Goal: Information Seeking & Learning: Understand process/instructions

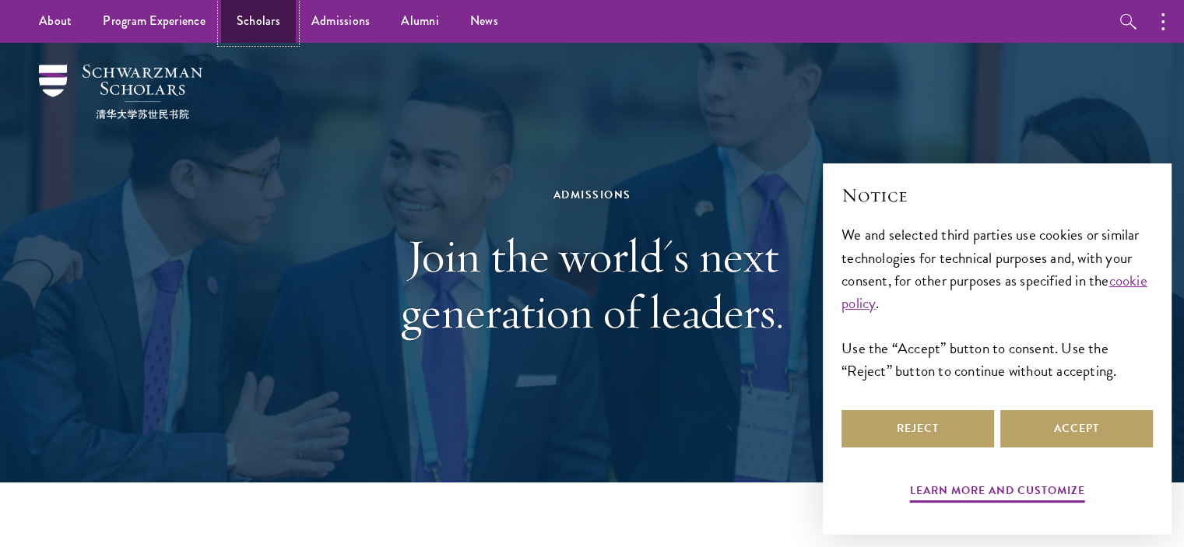
click at [254, 19] on link "Scholars" at bounding box center [258, 21] width 75 height 43
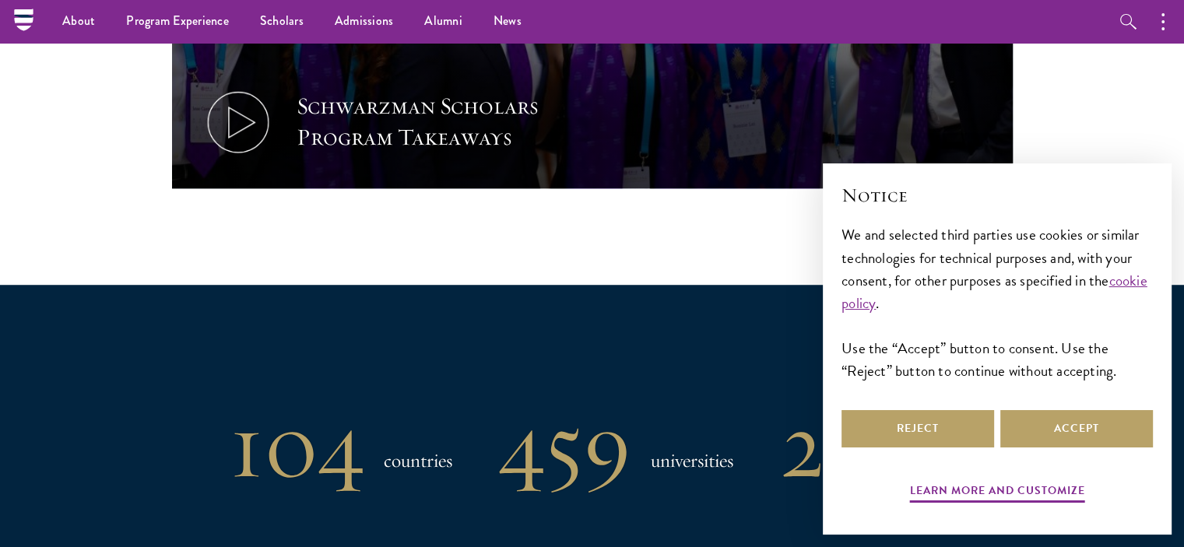
scroll to position [944, 0]
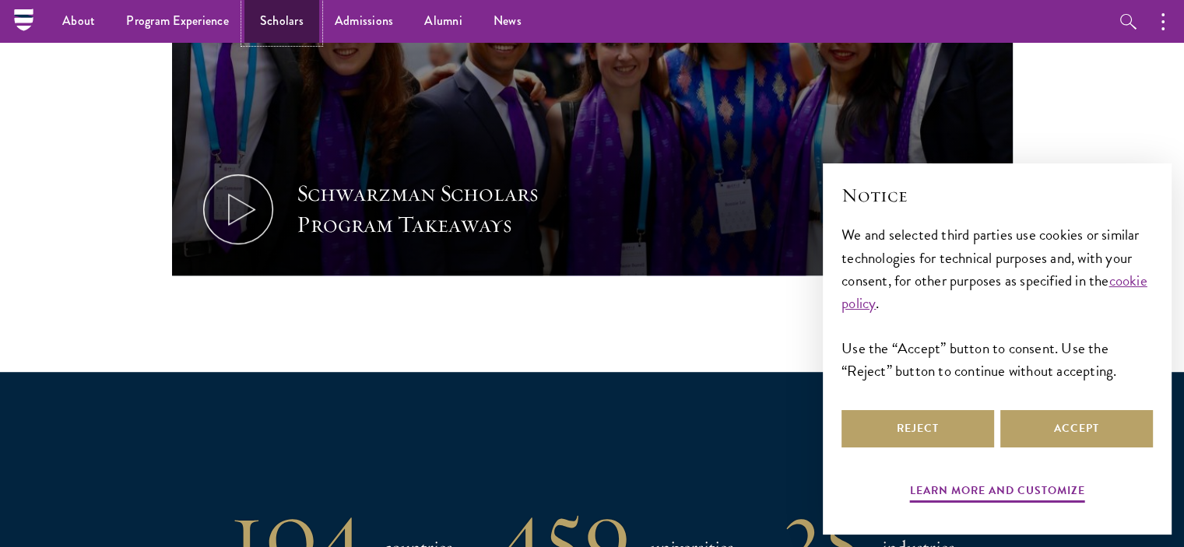
click at [287, 12] on link "Scholars" at bounding box center [281, 21] width 75 height 43
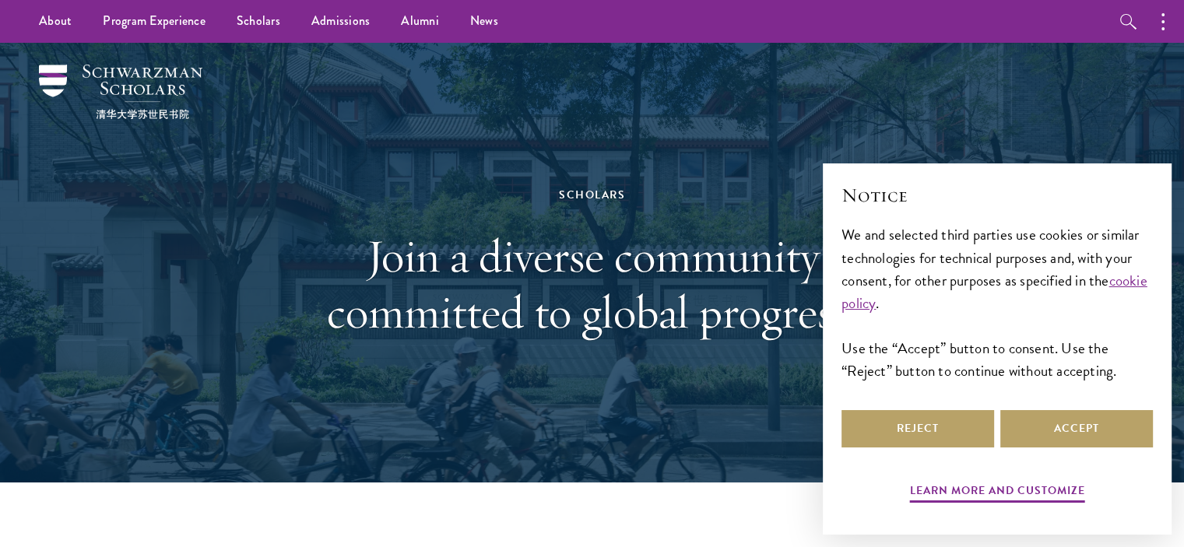
click at [333, 77] on div "Scholars Join a diverse community committed to global progress." at bounding box center [592, 263] width 1028 height 440
click at [52, 83] on img at bounding box center [120, 92] width 163 height 54
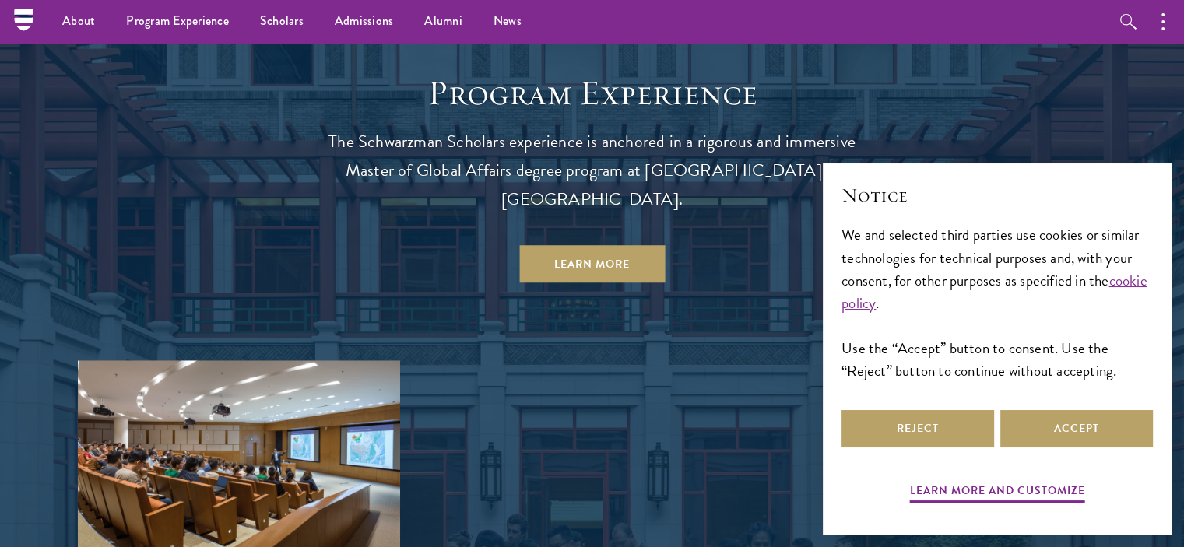
scroll to position [1324, 0]
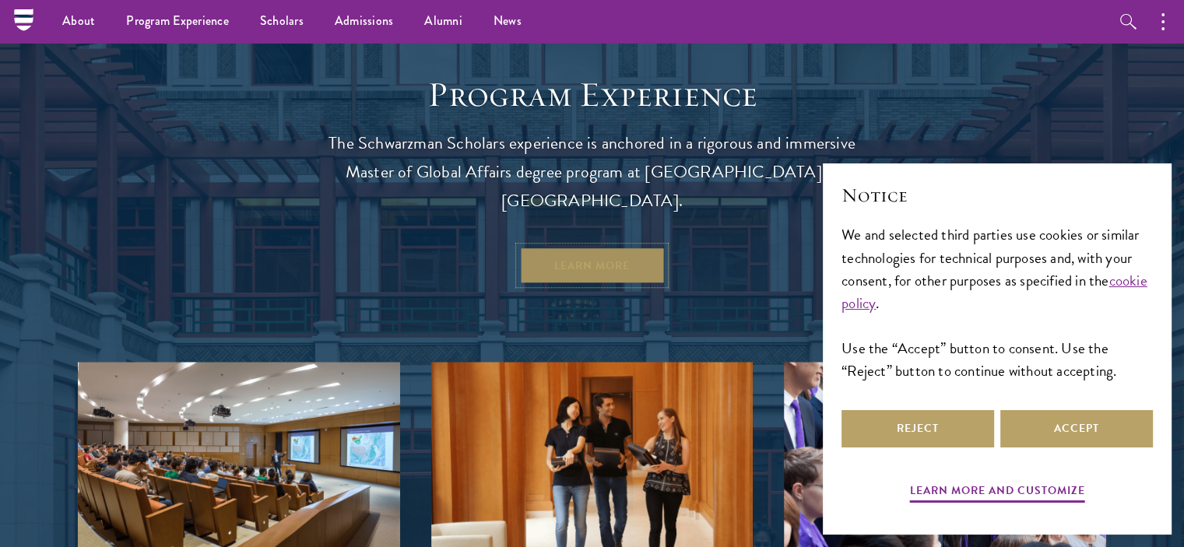
click at [584, 247] on link "Learn More" at bounding box center [592, 265] width 146 height 37
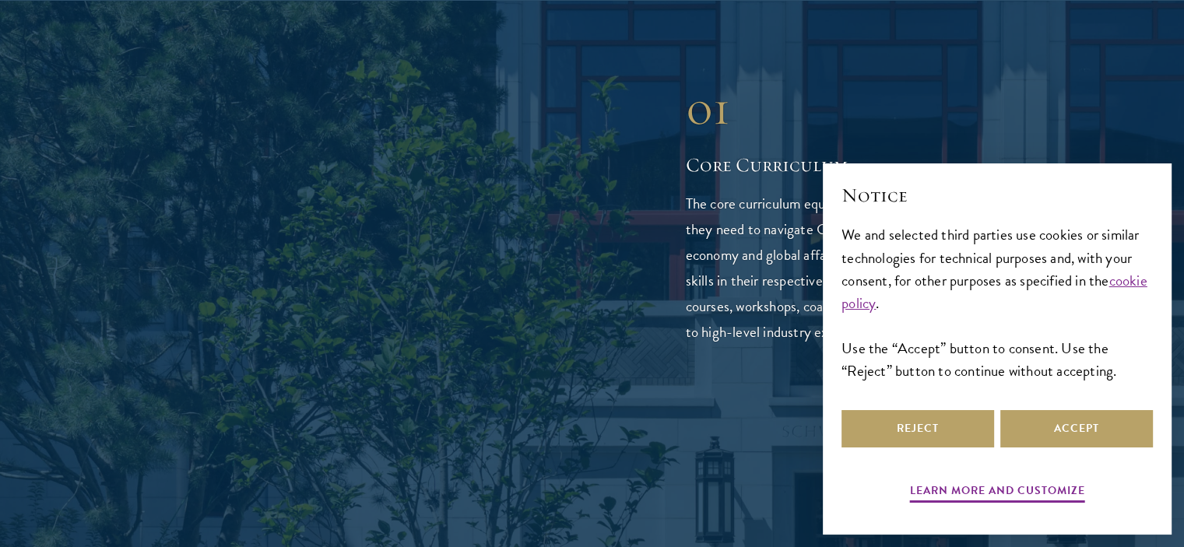
scroll to position [2414, 0]
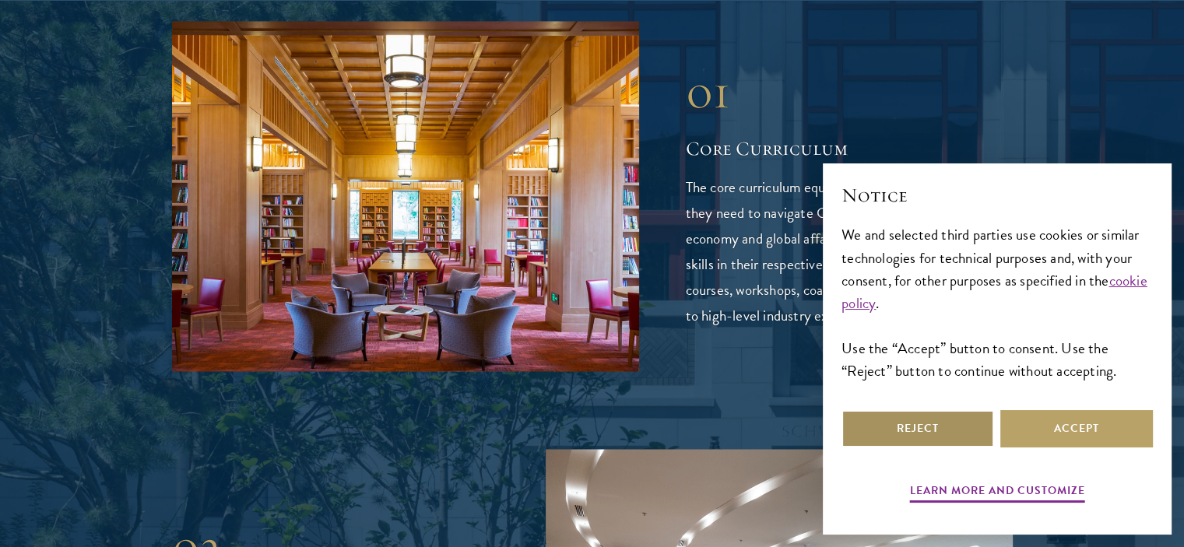
click at [923, 438] on button "Reject" at bounding box center [918, 428] width 153 height 37
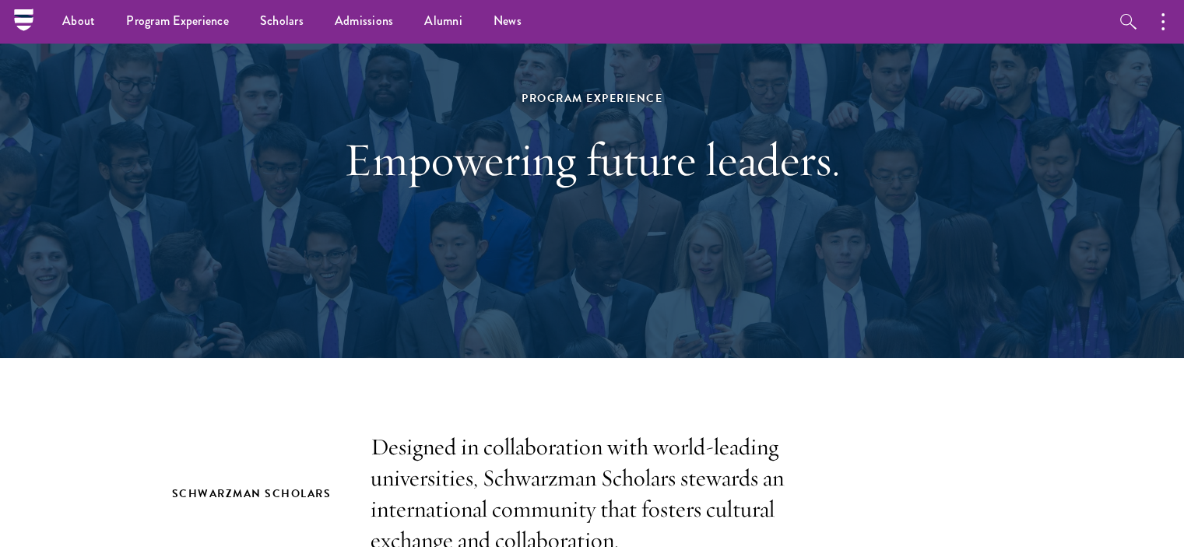
scroll to position [0, 0]
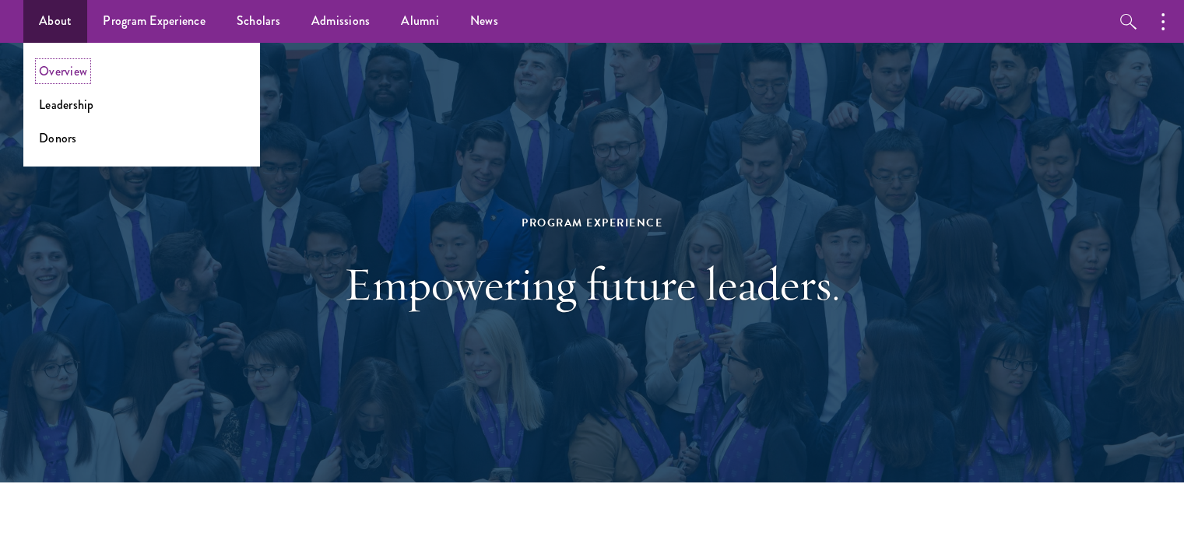
click at [83, 74] on link "Overview" at bounding box center [63, 71] width 48 height 18
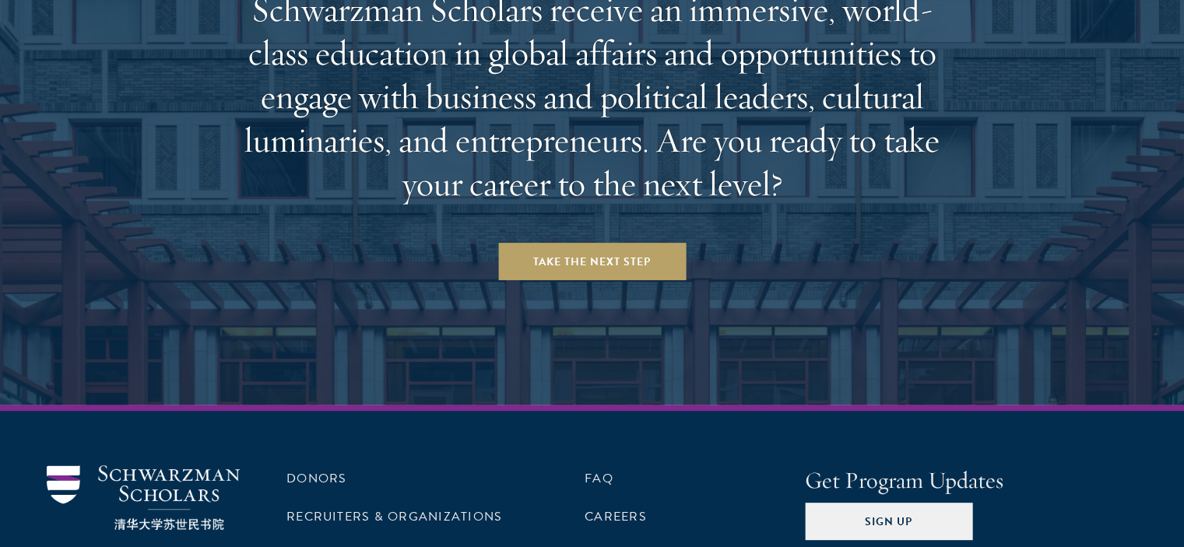
scroll to position [6242, 0]
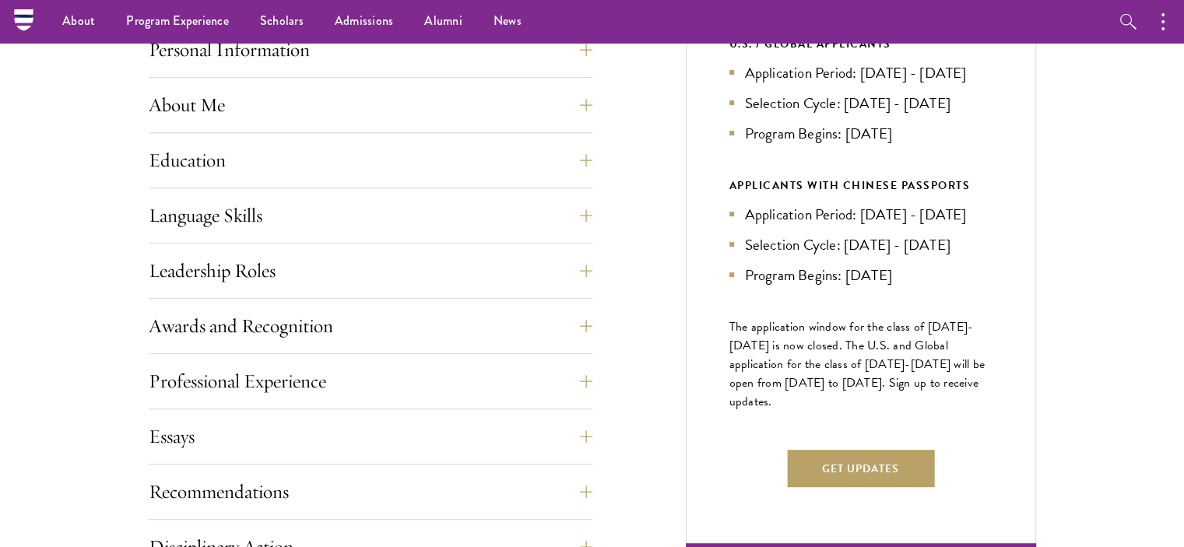
scroll to position [311, 0]
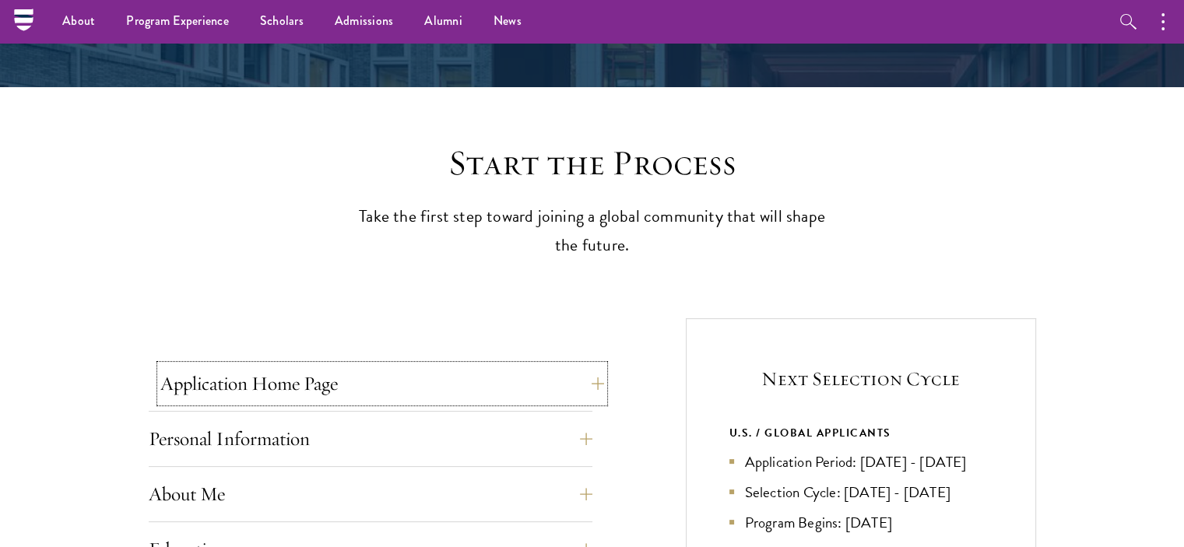
click at [569, 382] on button "Application Home Page" at bounding box center [382, 383] width 444 height 37
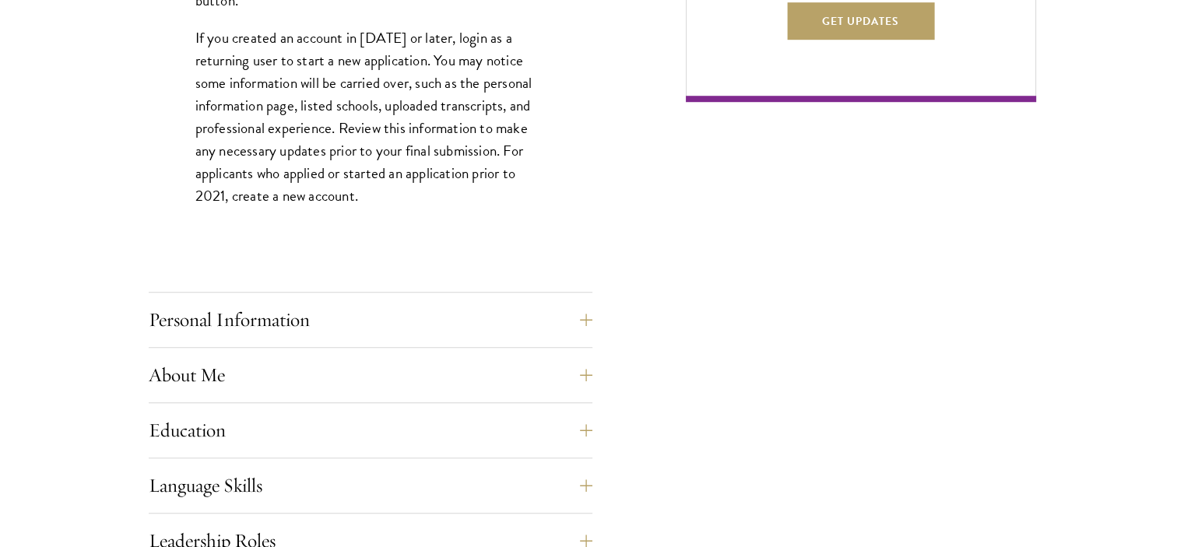
scroll to position [1168, 0]
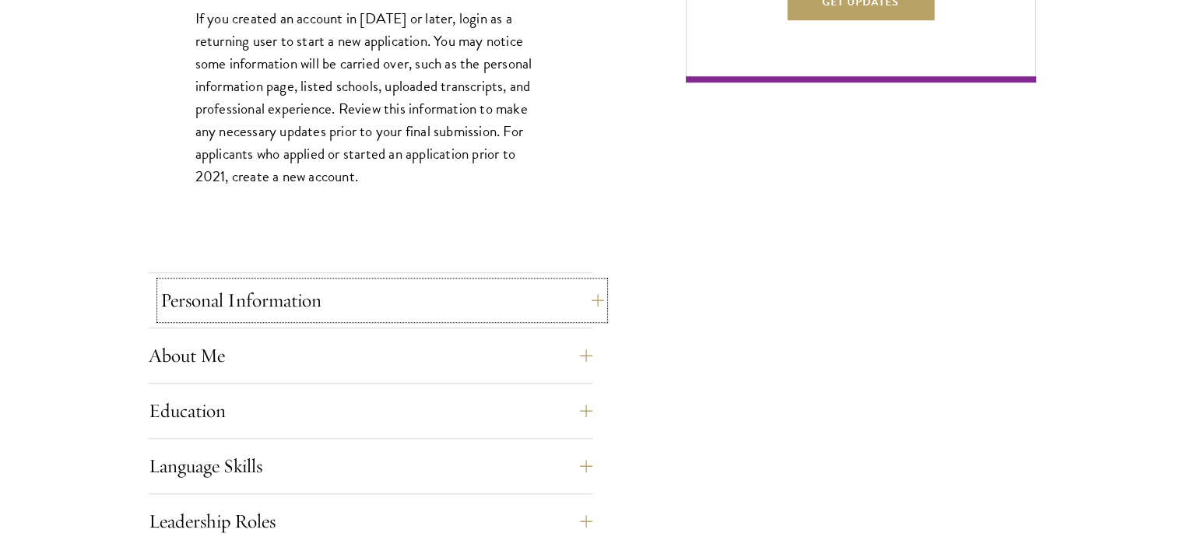
click at [557, 295] on button "Personal Information" at bounding box center [382, 300] width 444 height 37
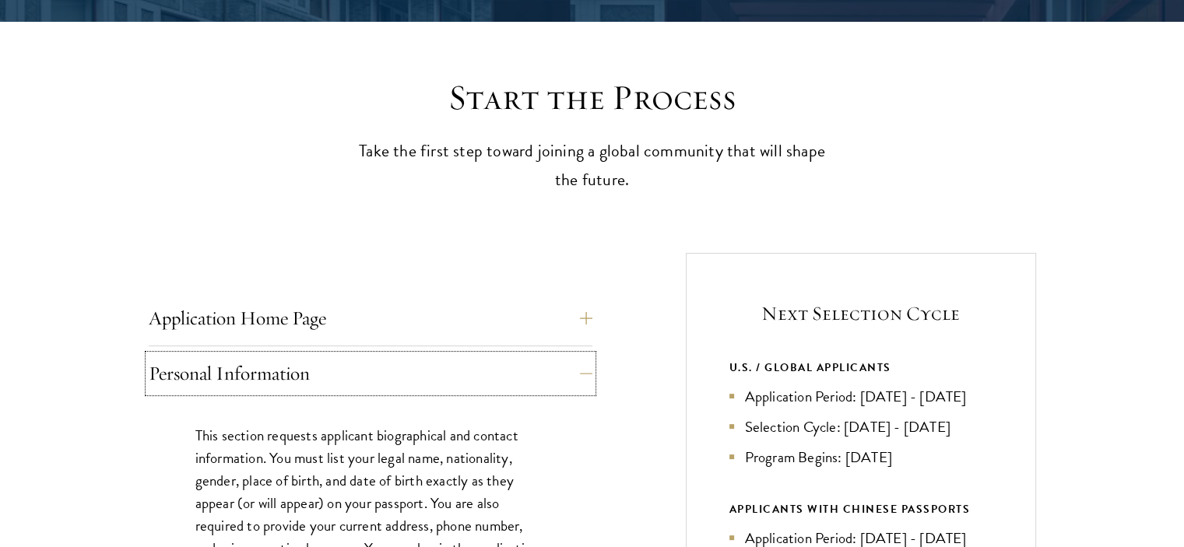
scroll to position [389, 0]
